Goal: Transaction & Acquisition: Purchase product/service

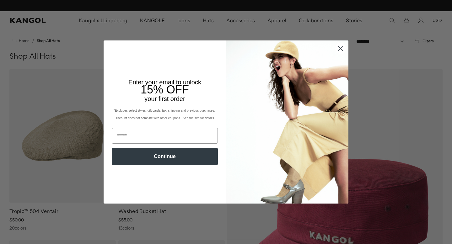
scroll to position [0, 129]
click at [340, 48] on icon "Close dialog" at bounding box center [340, 48] width 4 height 4
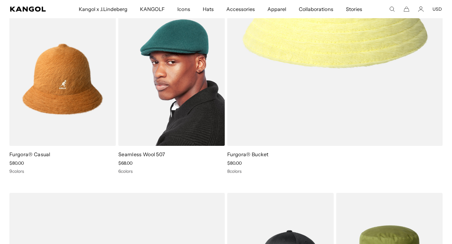
scroll to position [0, 0]
click at [181, 119] on img at bounding box center [171, 79] width 106 height 134
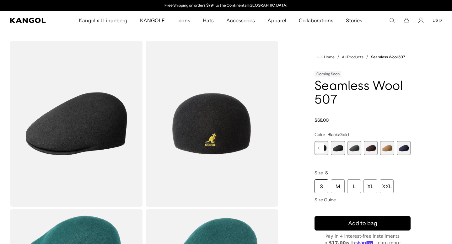
click at [334, 144] on span "5 of 9" at bounding box center [338, 148] width 14 height 14
